Goal: Information Seeking & Learning: Learn about a topic

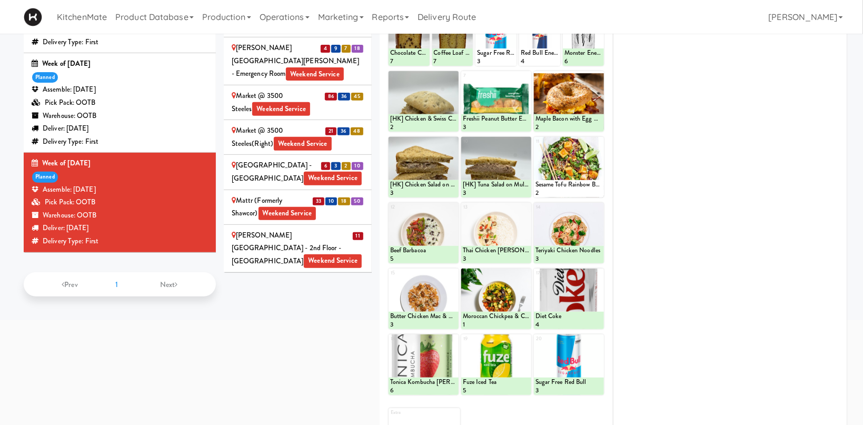
scroll to position [83, 0]
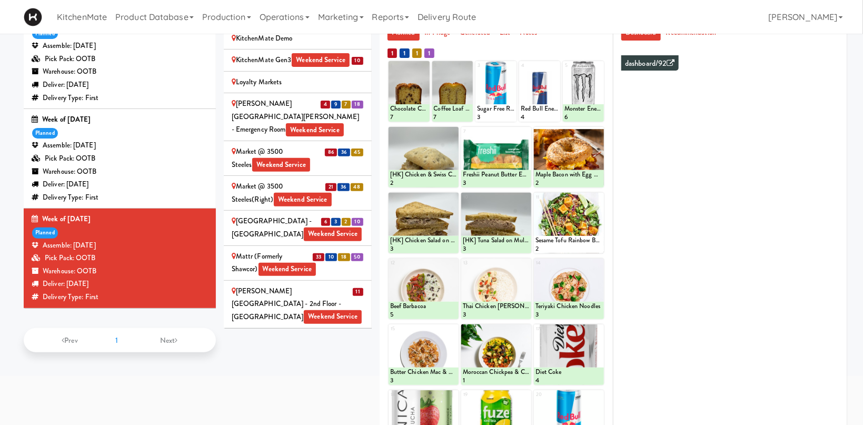
click at [303, 424] on div "OLG" at bounding box center [298, 430] width 132 height 13
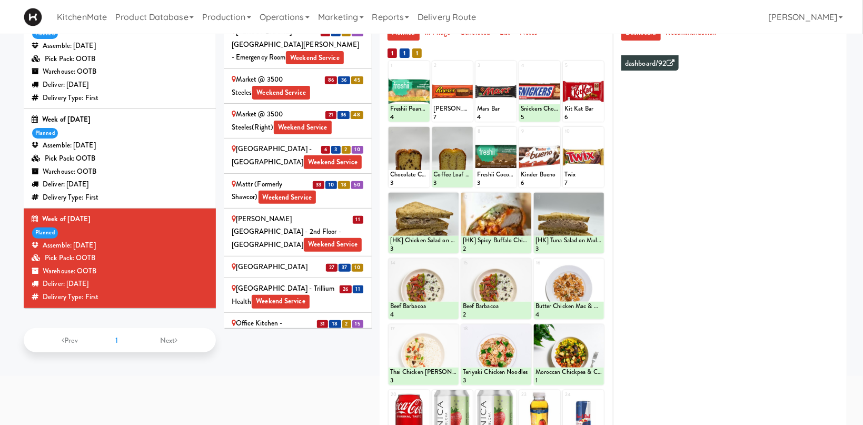
scroll to position [1725, 0]
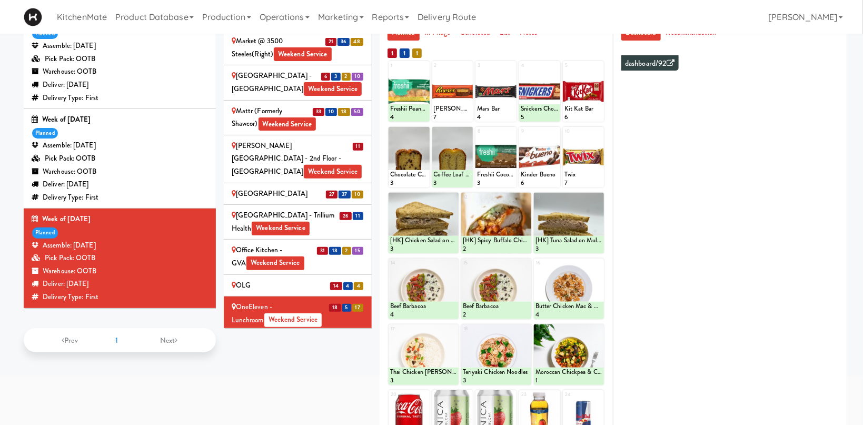
click at [261, 335] on div "Ontario Medical Association" at bounding box center [298, 341] width 132 height 13
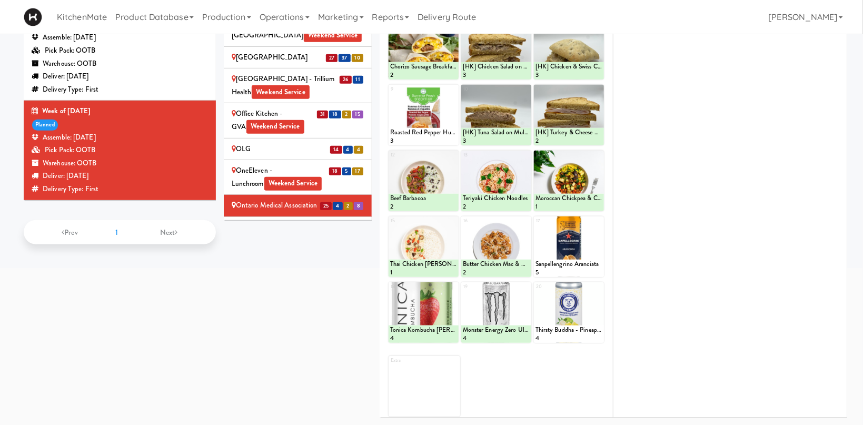
scroll to position [23, 0]
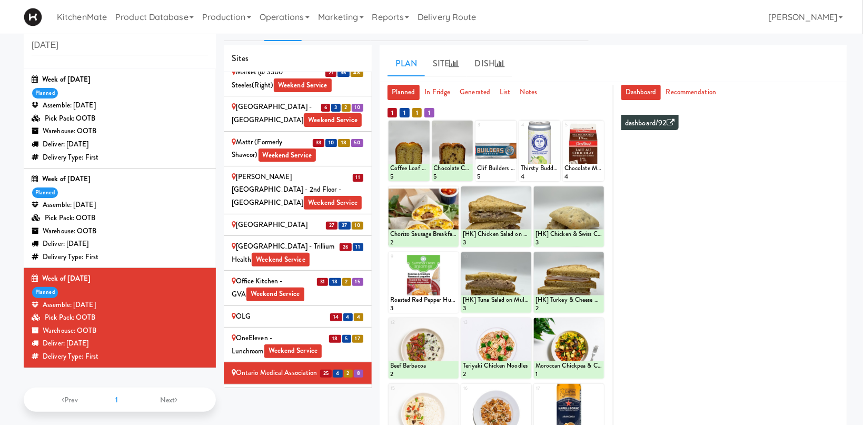
click at [308, 411] on div "Princess [PERSON_NAME] [MEDICAL_DATA] Centre Weekend Service" at bounding box center [298, 430] width 132 height 39
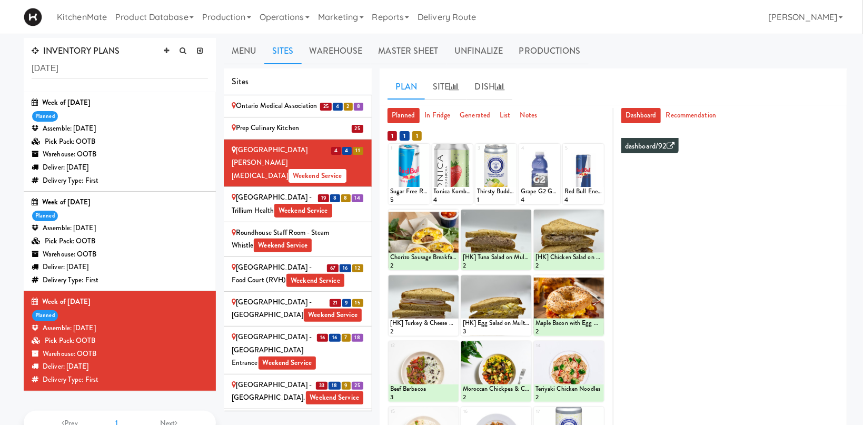
scroll to position [191, 0]
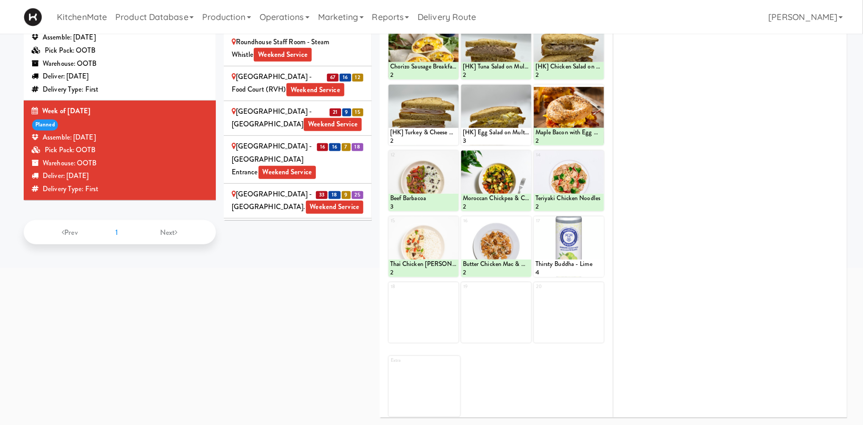
click at [290, 410] on div "[PERSON_NAME] Digital" at bounding box center [298, 416] width 132 height 13
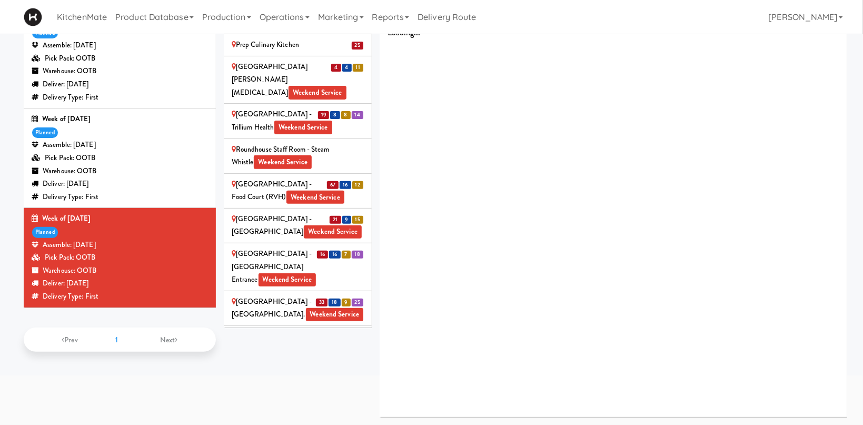
click at [288, 361] on li "17 5 14 Ten York - 4th Floor Fitness Center Weekend Service" at bounding box center [298, 378] width 148 height 35
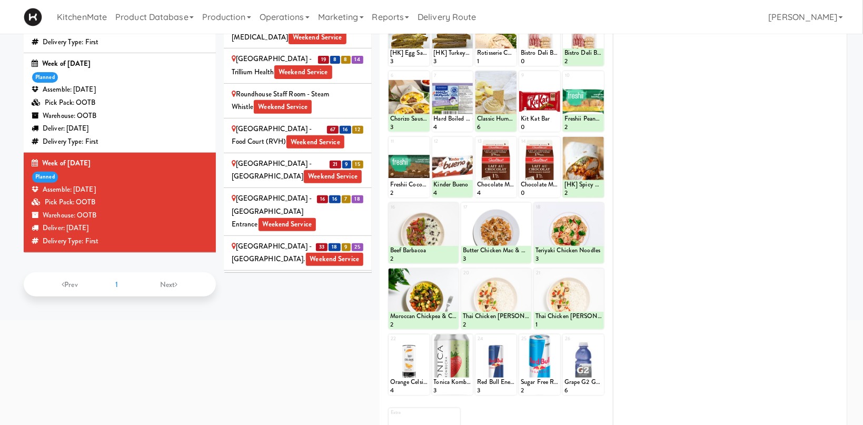
scroll to position [27, 0]
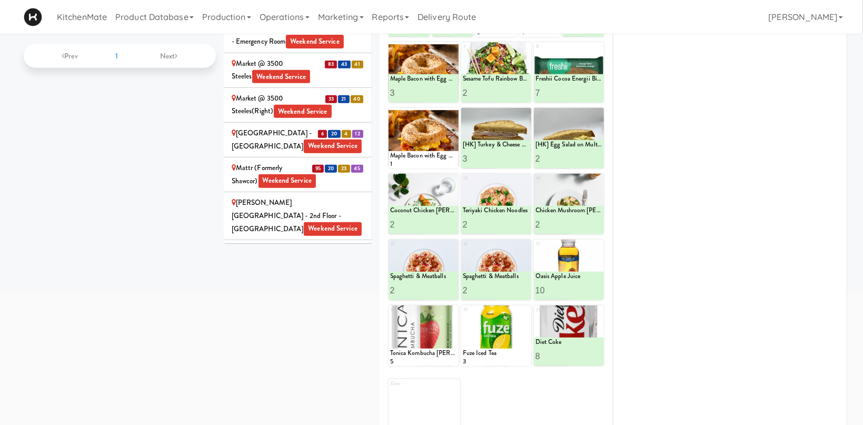
scroll to position [56, 0]
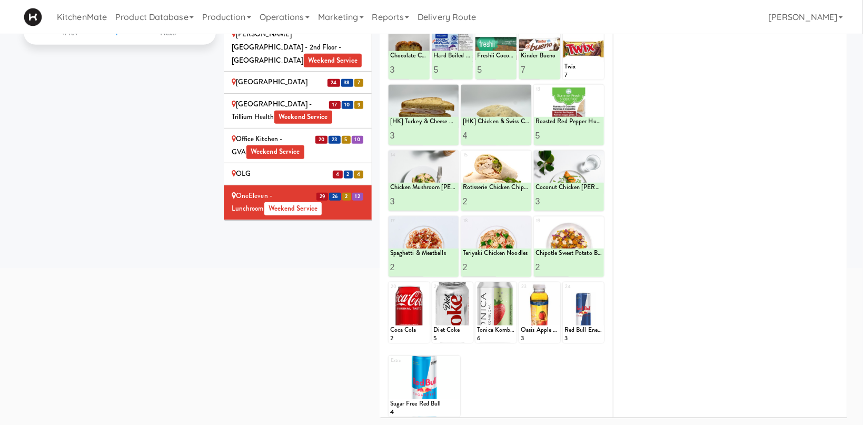
scroll to position [135, 0]
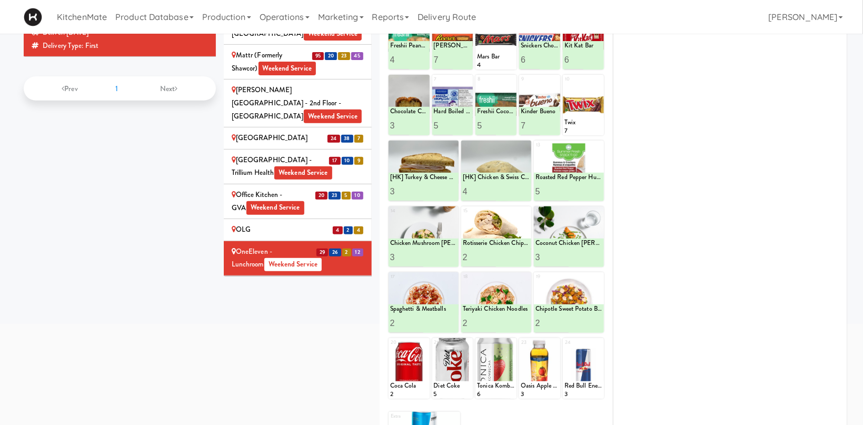
click at [291, 280] on div "Ontario Medical Association" at bounding box center [298, 286] width 132 height 13
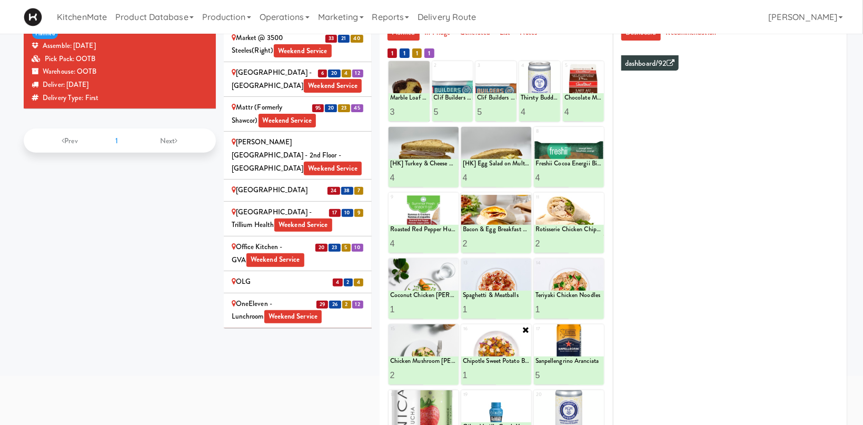
scroll to position [191, 0]
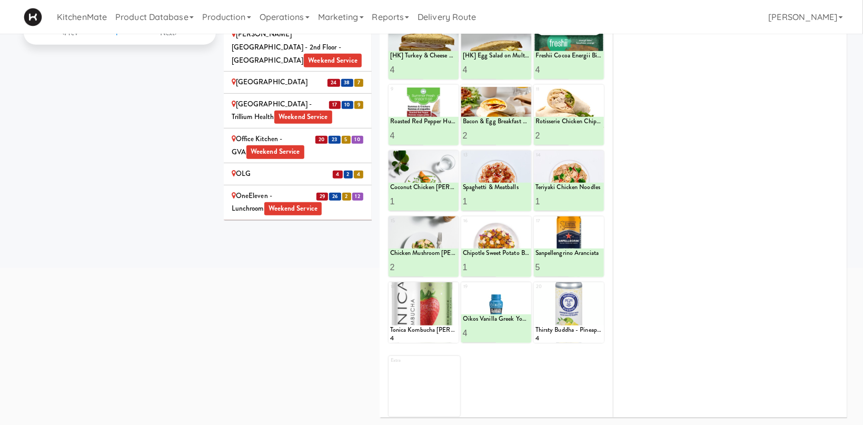
click at [317, 268] on div "Princess [PERSON_NAME] [MEDICAL_DATA] Centre Weekend Service" at bounding box center [298, 287] width 132 height 39
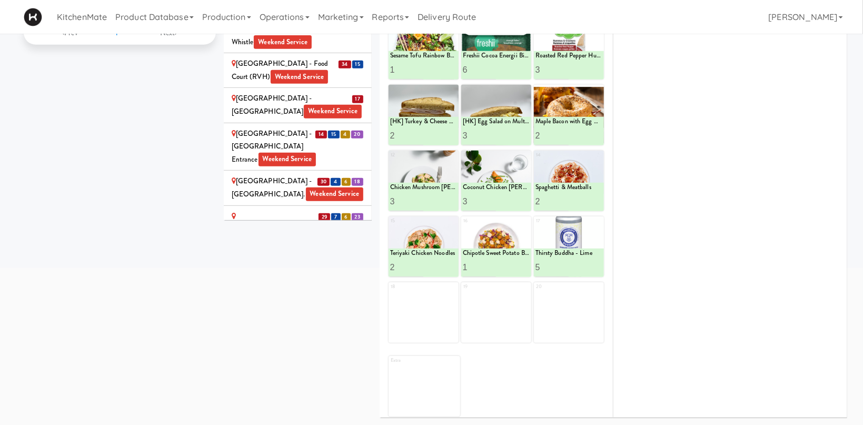
click at [286, 397] on div "[PERSON_NAME] Digital" at bounding box center [298, 403] width 132 height 13
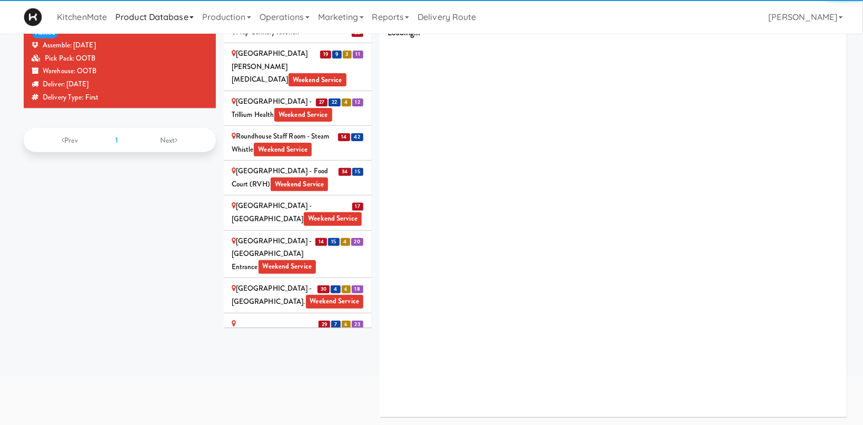
scroll to position [83, 0]
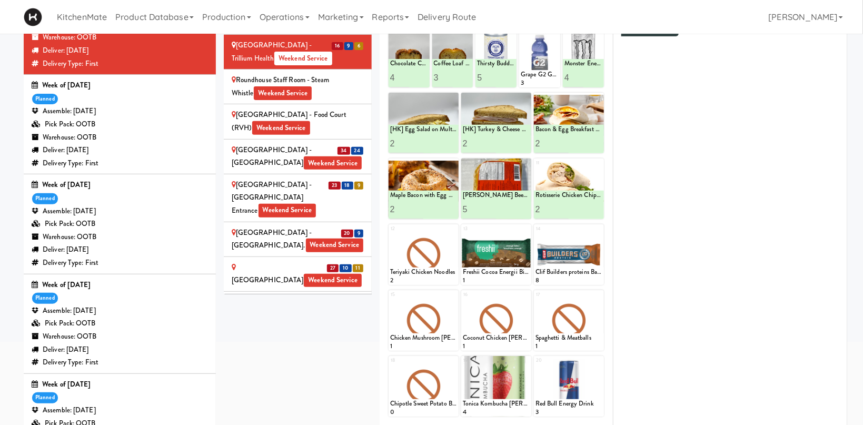
scroll to position [228, 0]
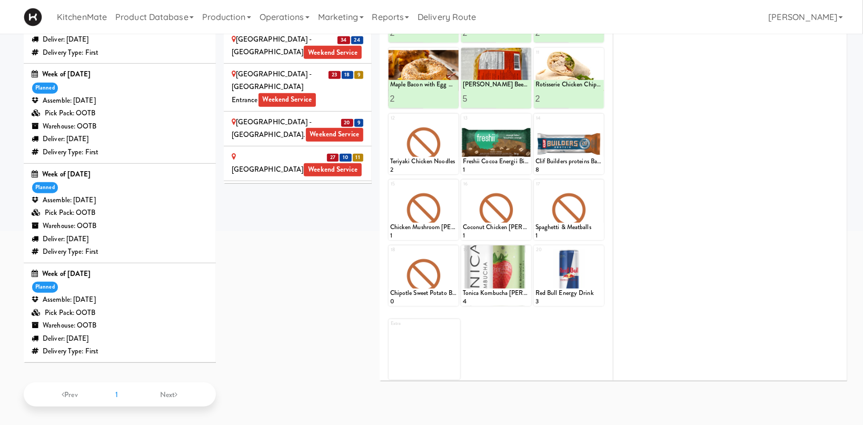
click at [278, 337] on div "[PERSON_NAME] Digital" at bounding box center [298, 343] width 132 height 13
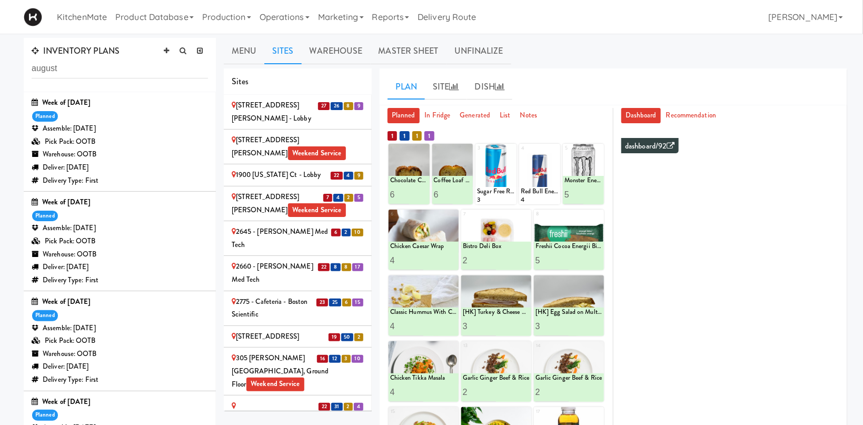
scroll to position [1655, 0]
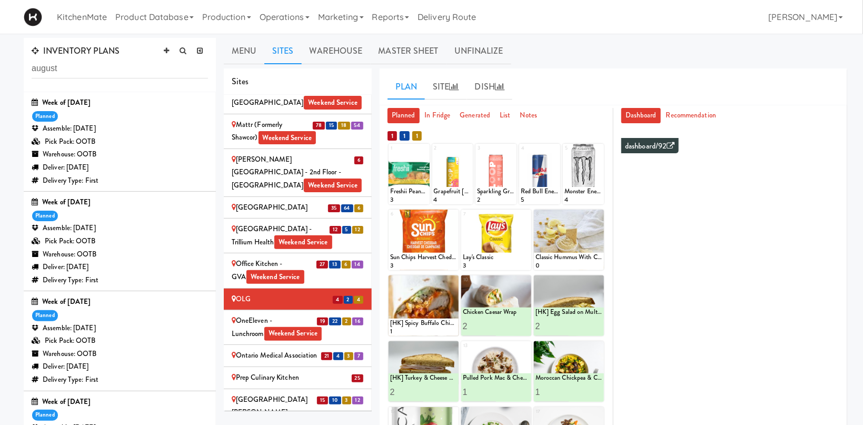
scroll to position [1800, 0]
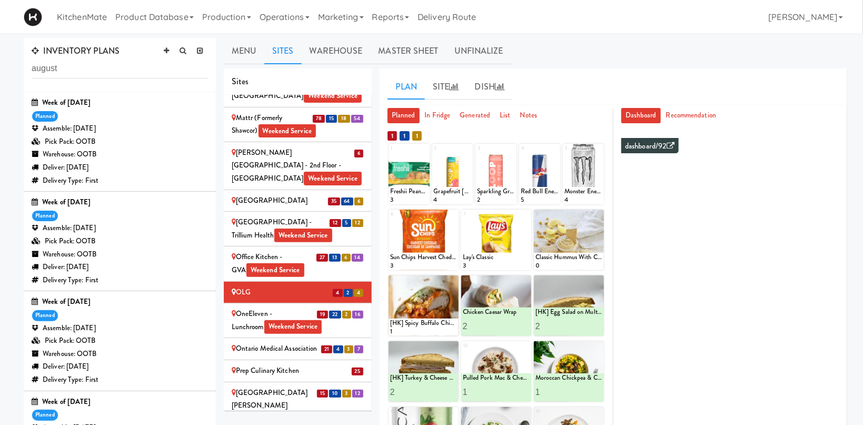
click at [266, 307] on div "OneEleven - Lunchroom Weekend Service" at bounding box center [298, 320] width 132 height 26
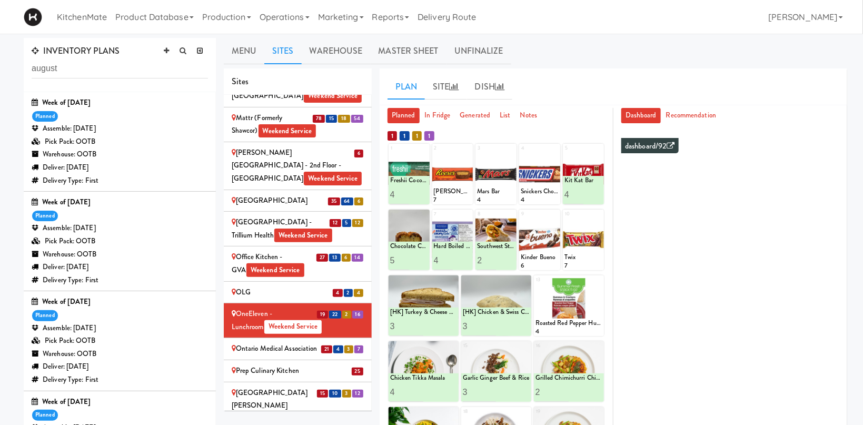
click at [286, 342] on div "Ontario Medical Association" at bounding box center [298, 348] width 132 height 13
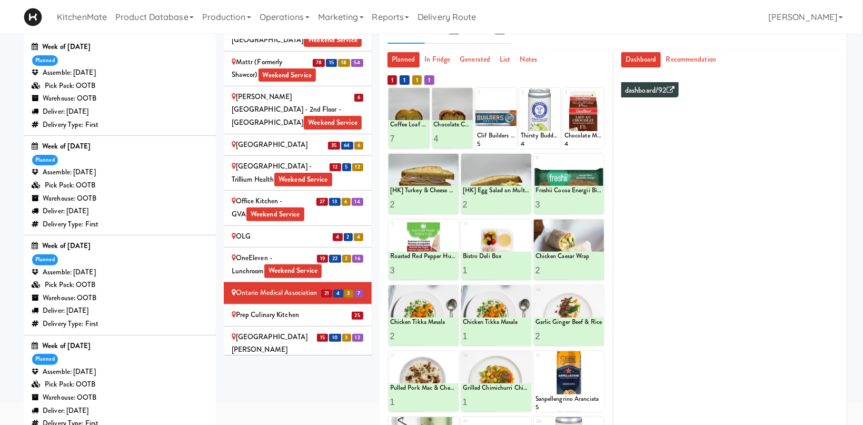
scroll to position [0, 0]
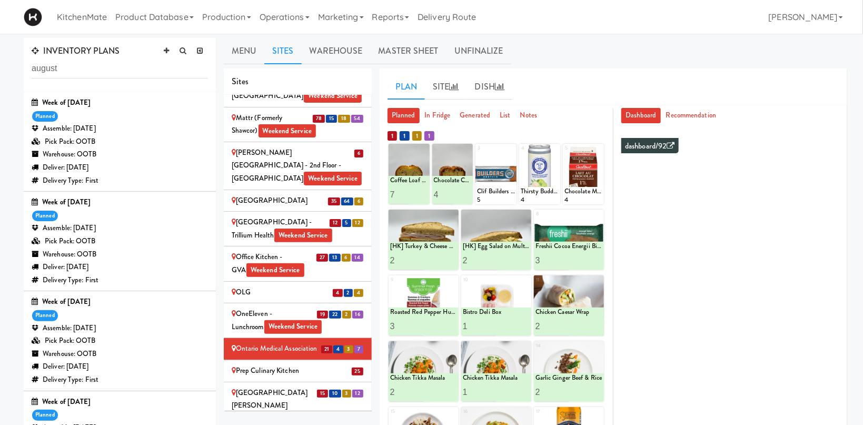
click at [280, 386] on div "Princess [PERSON_NAME] [MEDICAL_DATA] Centre Weekend Service" at bounding box center [298, 405] width 132 height 39
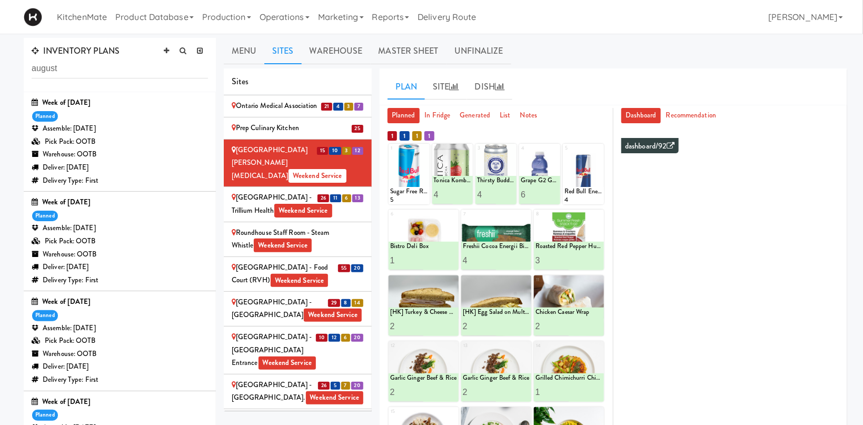
scroll to position [228, 0]
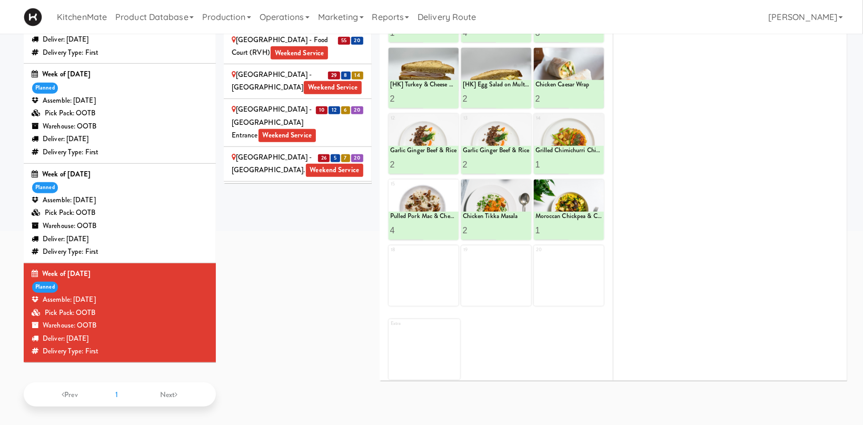
click at [286, 360] on div "[PERSON_NAME] Digital" at bounding box center [298, 366] width 132 height 13
